Goal: Information Seeking & Learning: Learn about a topic

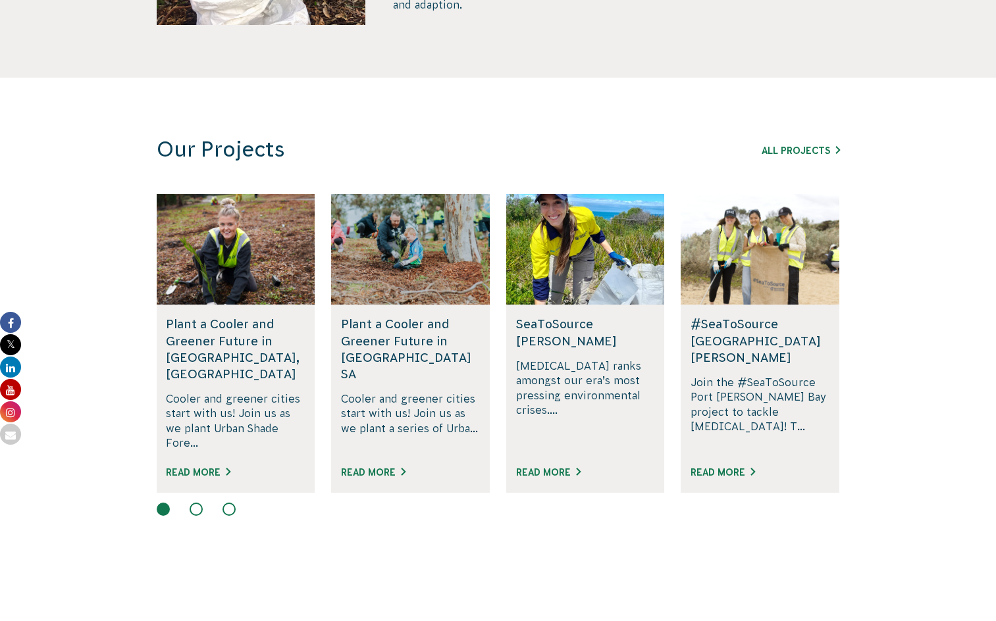
scroll to position [709, 0]
click at [190, 502] on button at bounding box center [196, 508] width 13 height 13
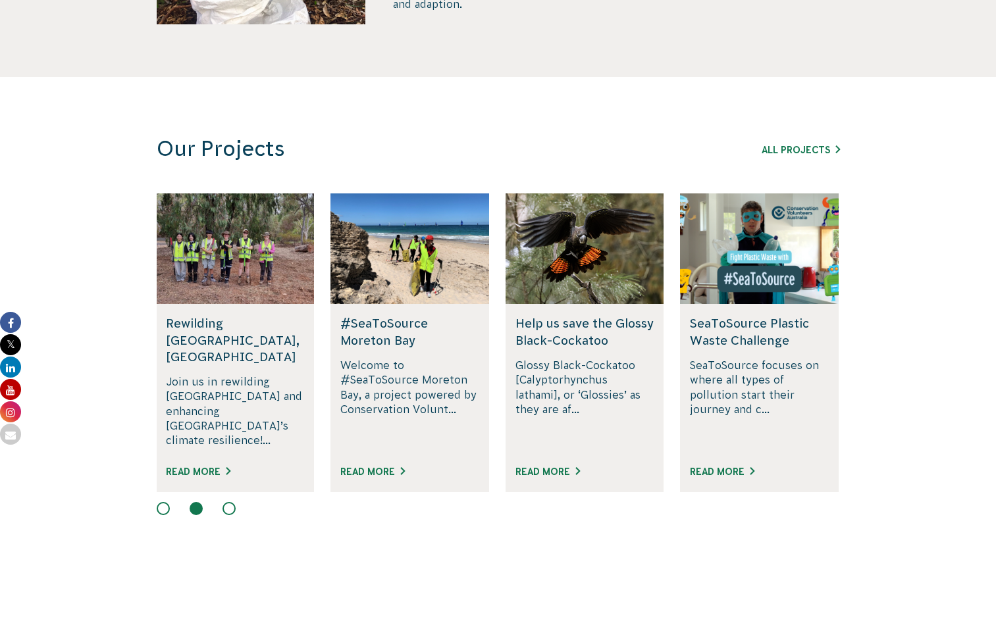
click at [238, 502] on div at bounding box center [498, 510] width 683 height 16
click at [234, 502] on button at bounding box center [228, 508] width 13 height 13
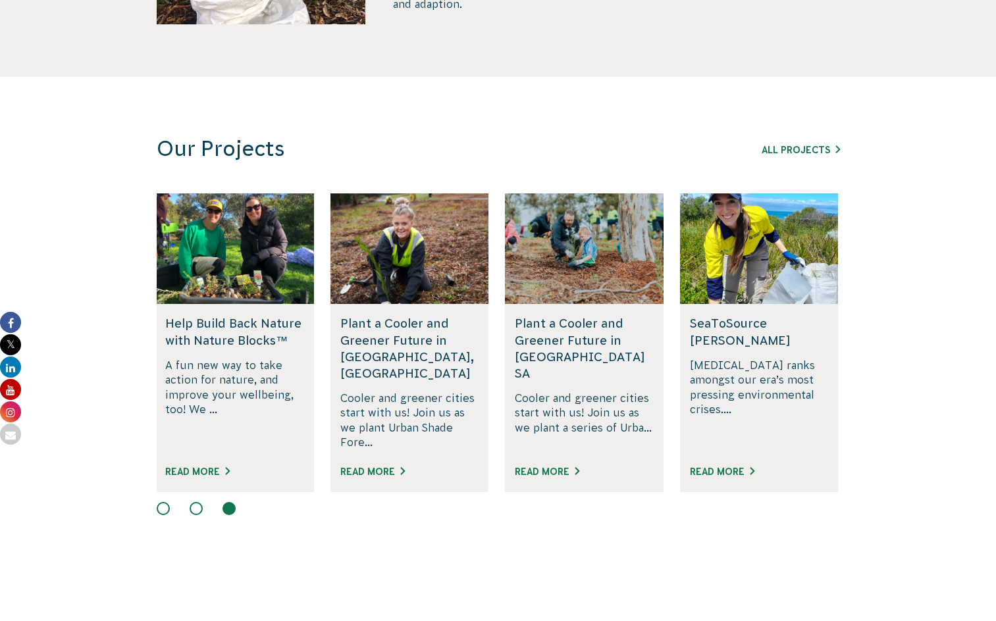
click at [190, 502] on button at bounding box center [196, 508] width 13 height 13
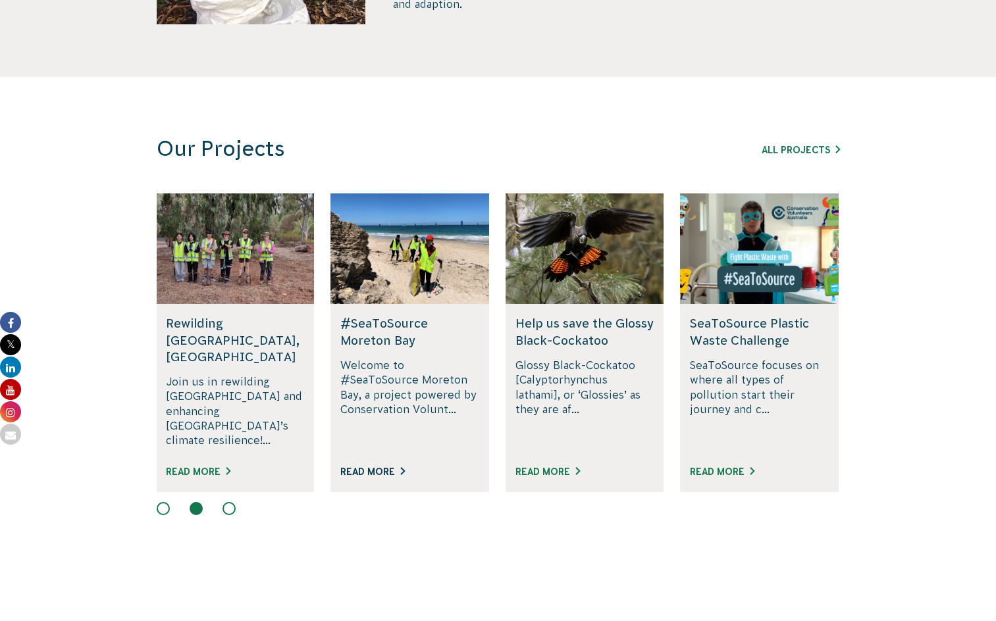
click at [359, 467] on link "Read More" at bounding box center [372, 472] width 65 height 11
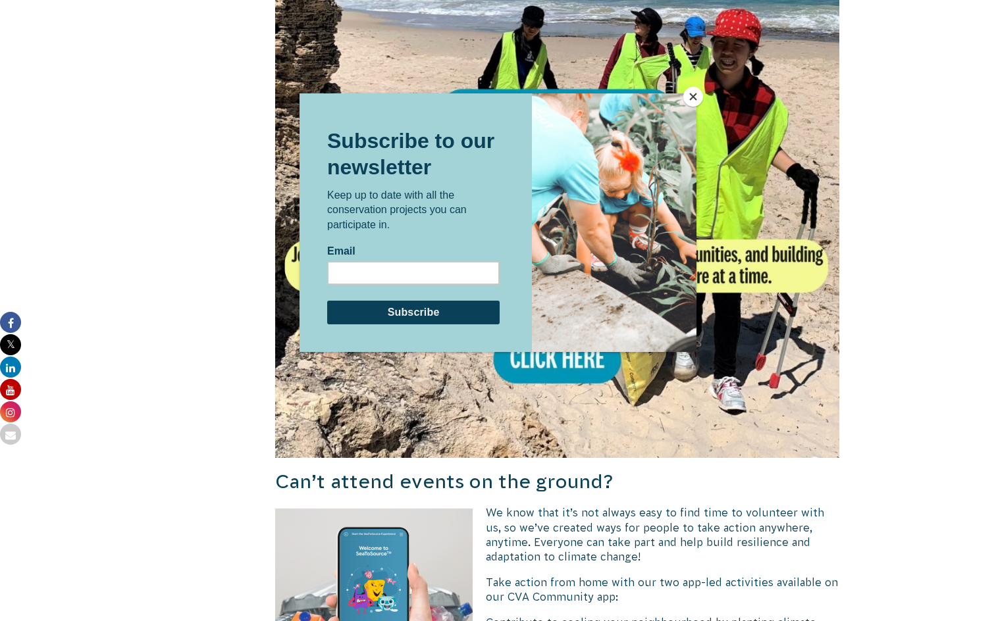
scroll to position [1397, 0]
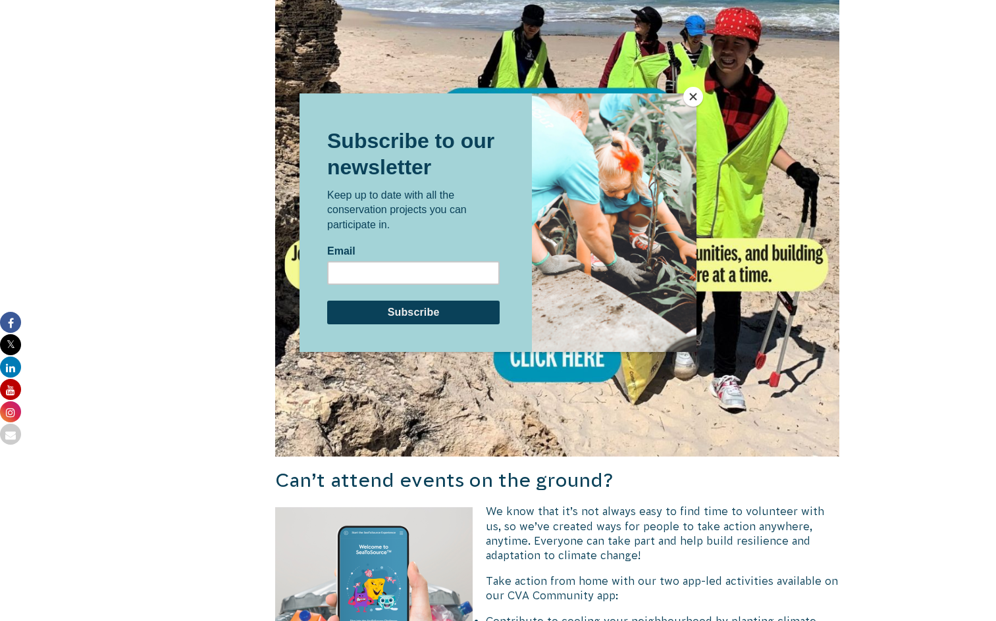
click at [689, 100] on button "Close" at bounding box center [693, 97] width 20 height 20
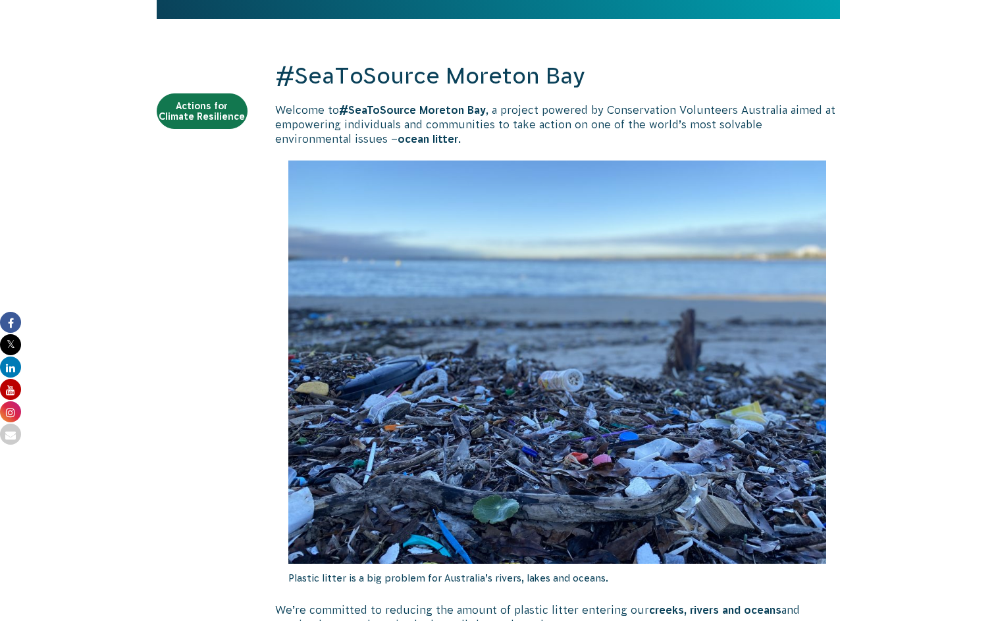
scroll to position [781, 0]
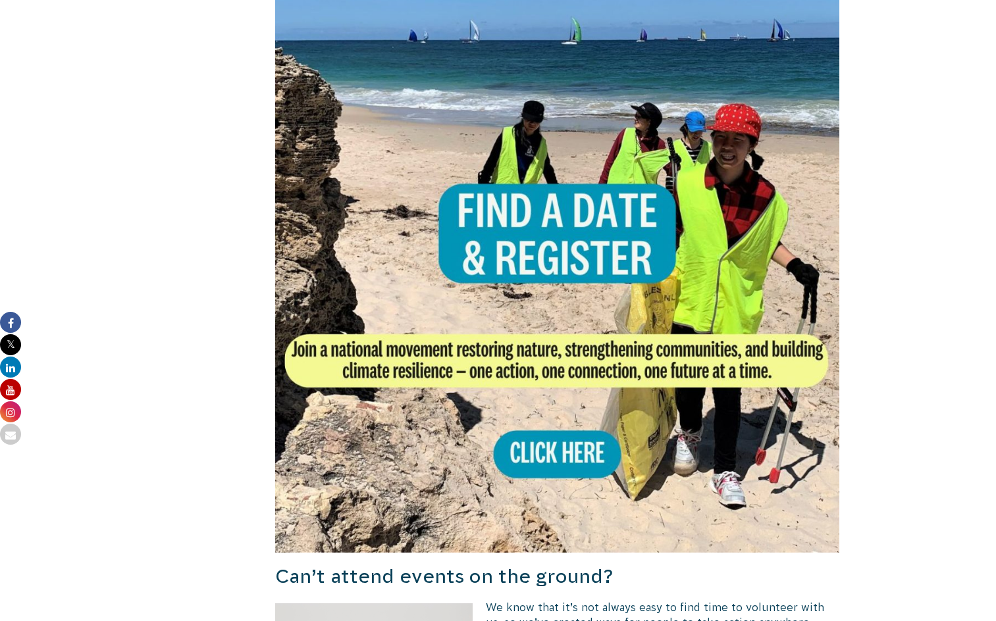
scroll to position [1312, 0]
